Goal: Find specific page/section: Find specific page/section

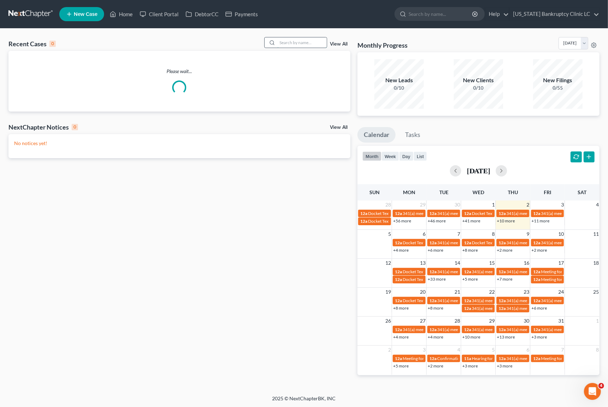
click at [303, 45] on input "search" at bounding box center [301, 42] width 49 height 10
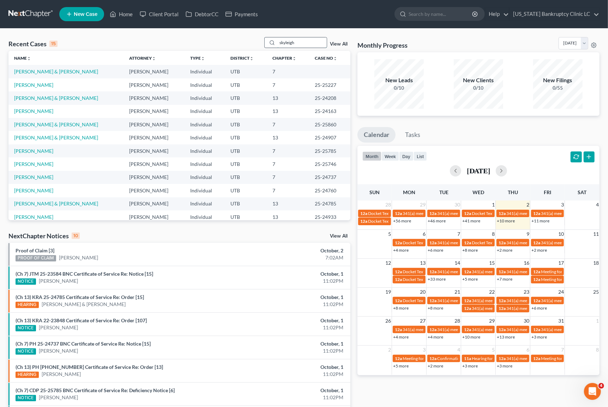
type input "skyleigh"
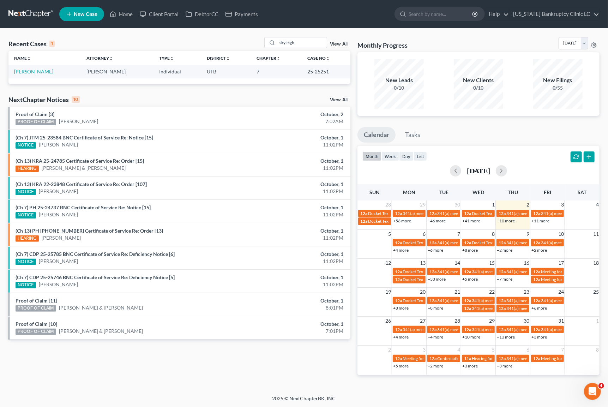
click at [36, 75] on td "[PERSON_NAME]" at bounding box center [44, 71] width 73 height 13
click at [36, 73] on link "[PERSON_NAME]" at bounding box center [33, 71] width 39 height 6
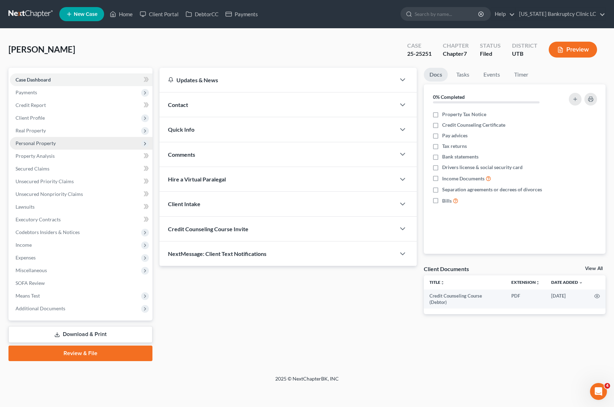
click at [52, 144] on span "Personal Property" at bounding box center [36, 143] width 40 height 6
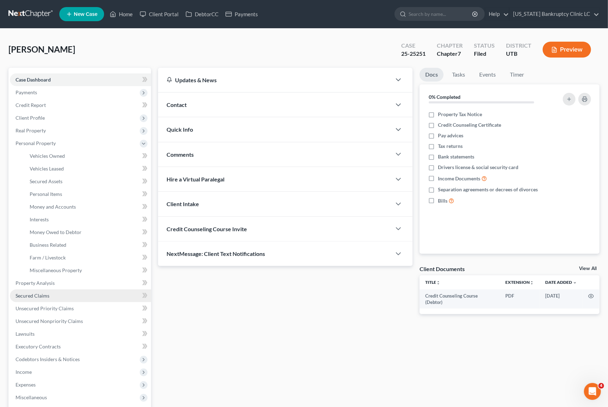
click at [55, 297] on link "Secured Claims" at bounding box center [80, 295] width 141 height 13
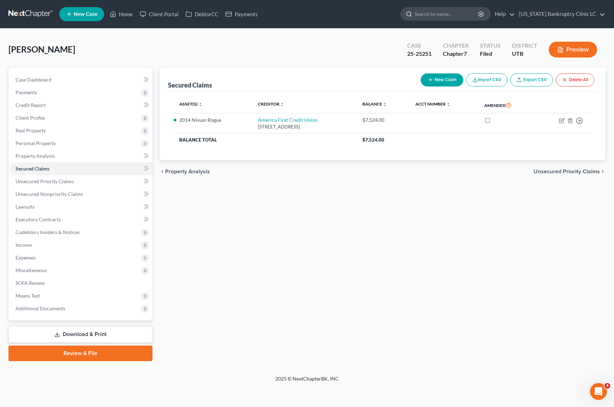
click at [447, 8] on input "search" at bounding box center [446, 13] width 65 height 13
type input "[PERSON_NAME]"
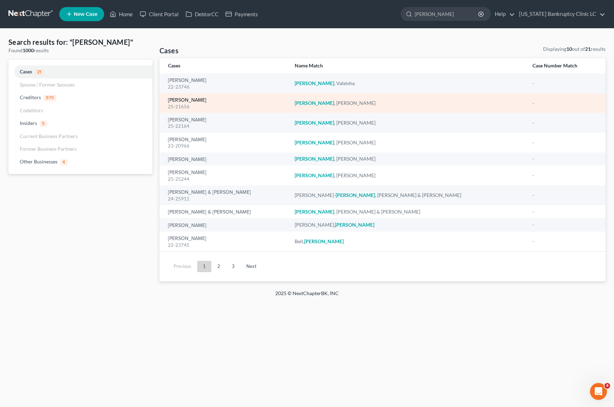
click at [174, 98] on link "[PERSON_NAME]" at bounding box center [187, 100] width 38 height 5
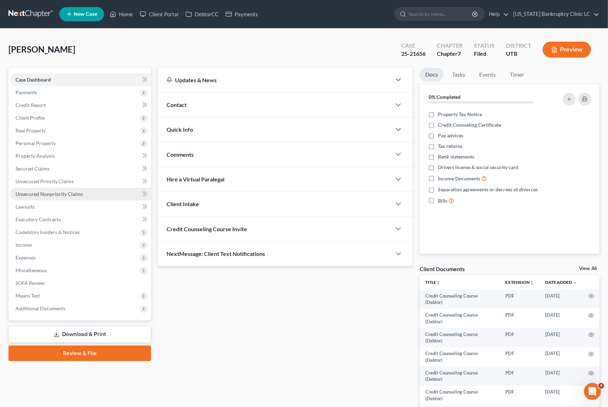
click at [64, 193] on span "Unsecured Nonpriority Claims" at bounding box center [49, 194] width 67 height 6
